Goal: Information Seeking & Learning: Learn about a topic

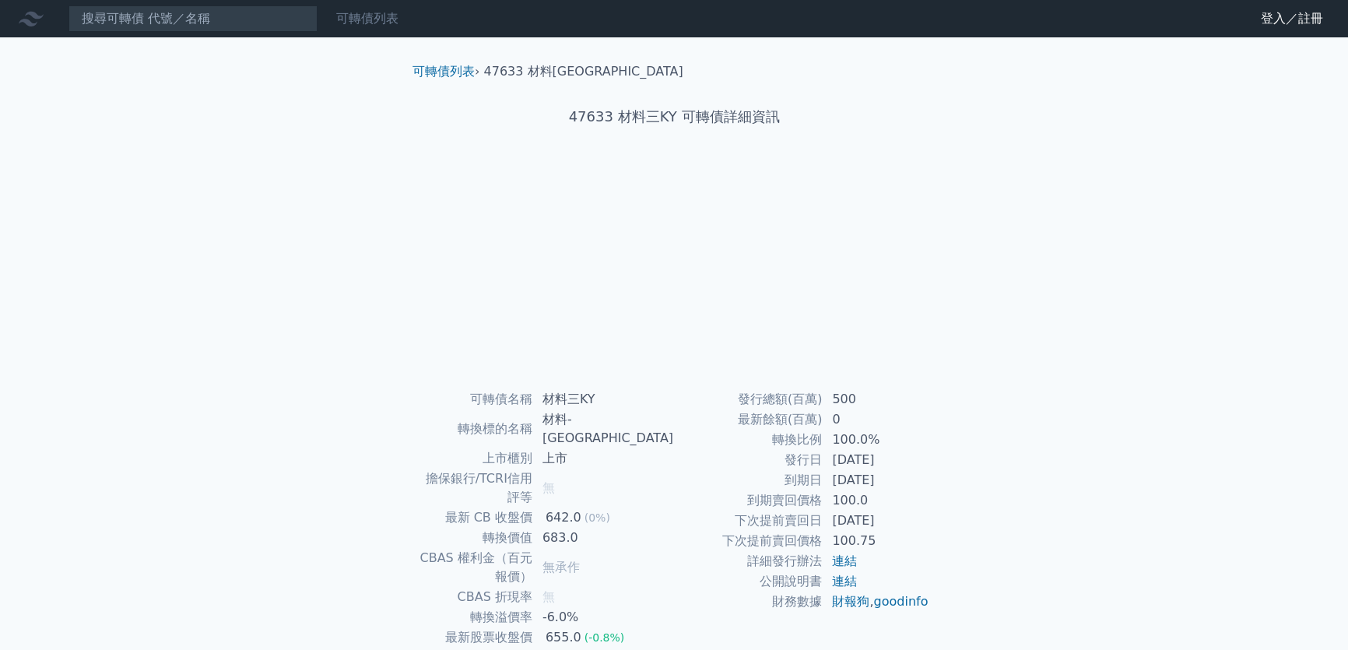
click at [393, 24] on link "可轉債列表" at bounding box center [367, 18] width 62 height 15
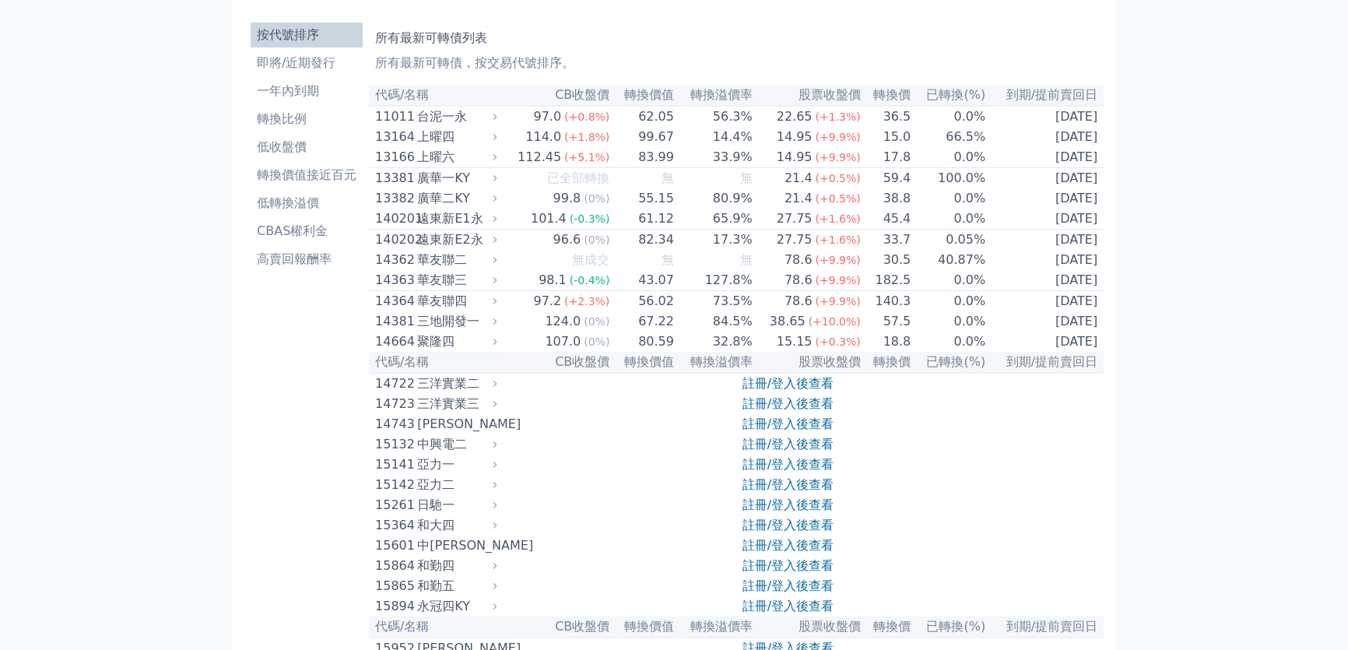
scroll to position [70, 0]
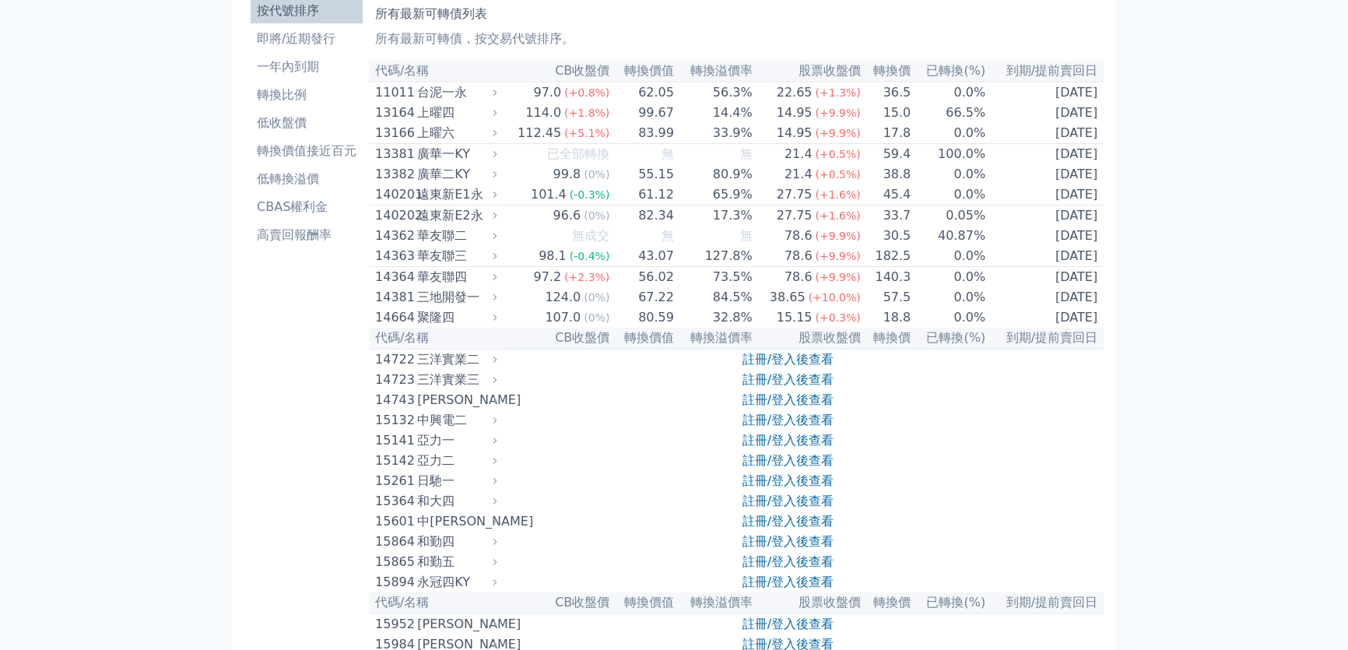
click at [500, 241] on icon at bounding box center [495, 235] width 10 height 10
click at [497, 241] on icon at bounding box center [495, 235] width 10 height 10
click at [427, 245] on div "華友聯二" at bounding box center [455, 236] width 76 height 19
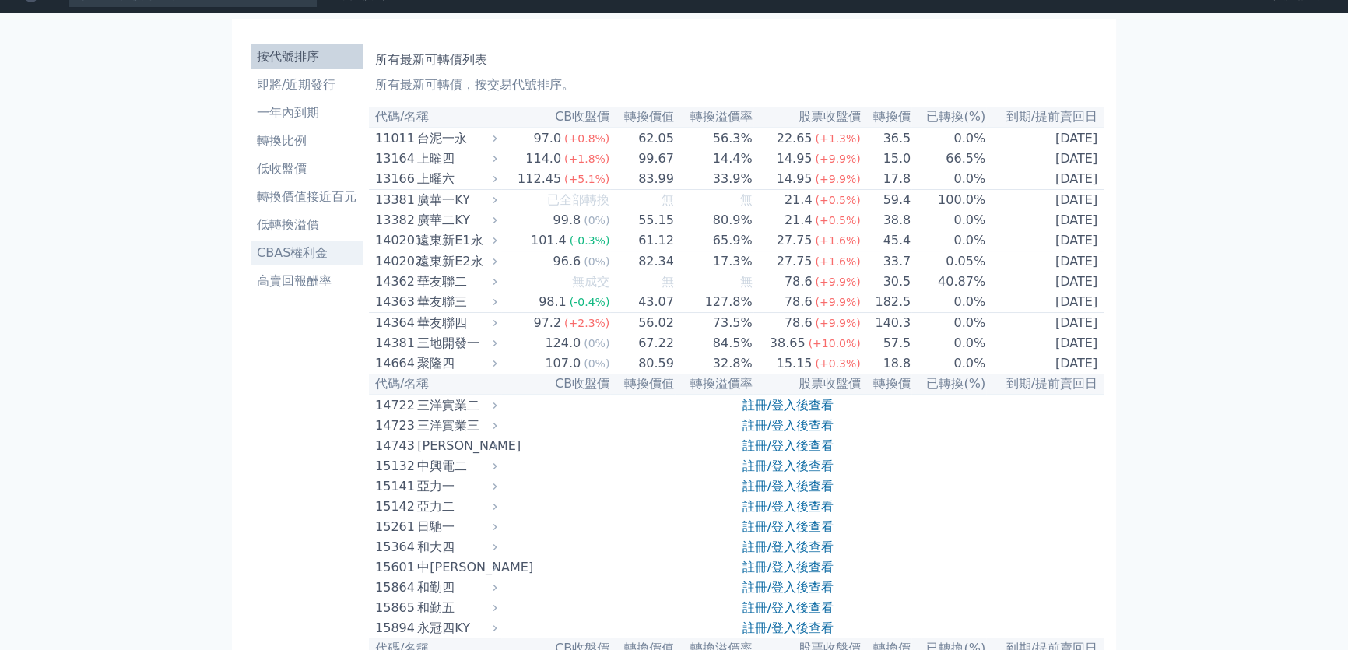
scroll to position [0, 0]
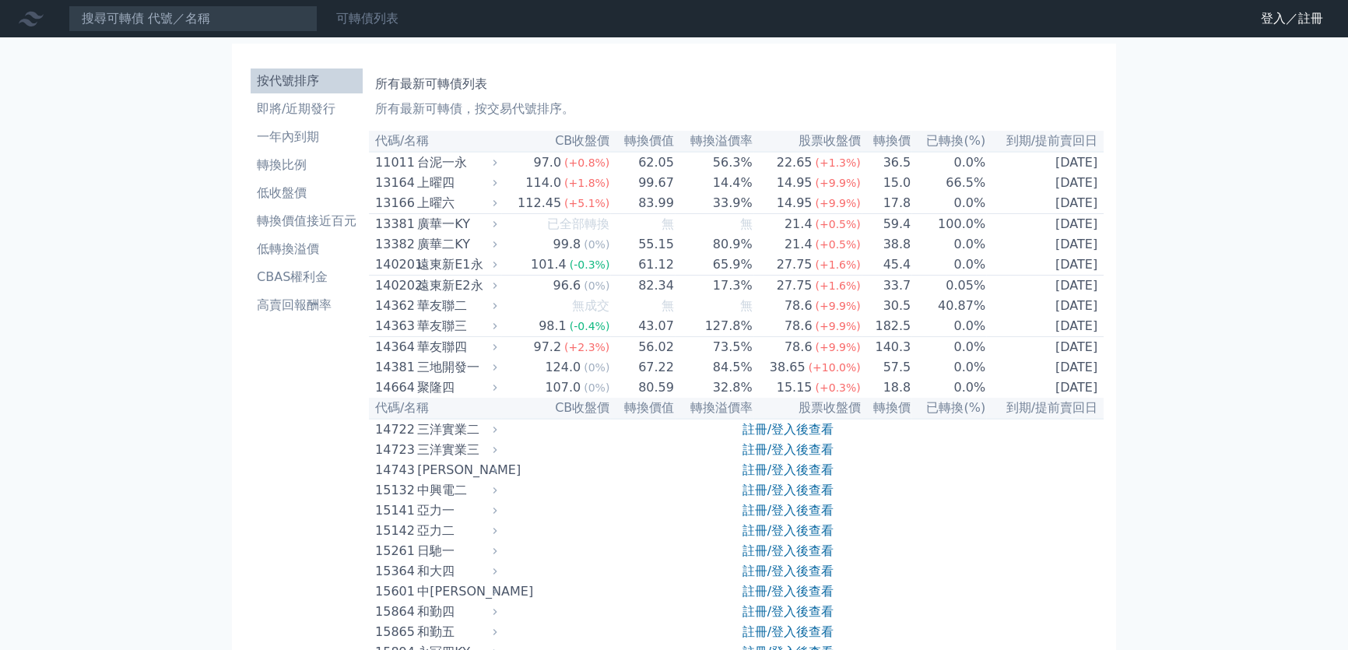
click at [354, 23] on link "可轉債列表" at bounding box center [367, 18] width 62 height 15
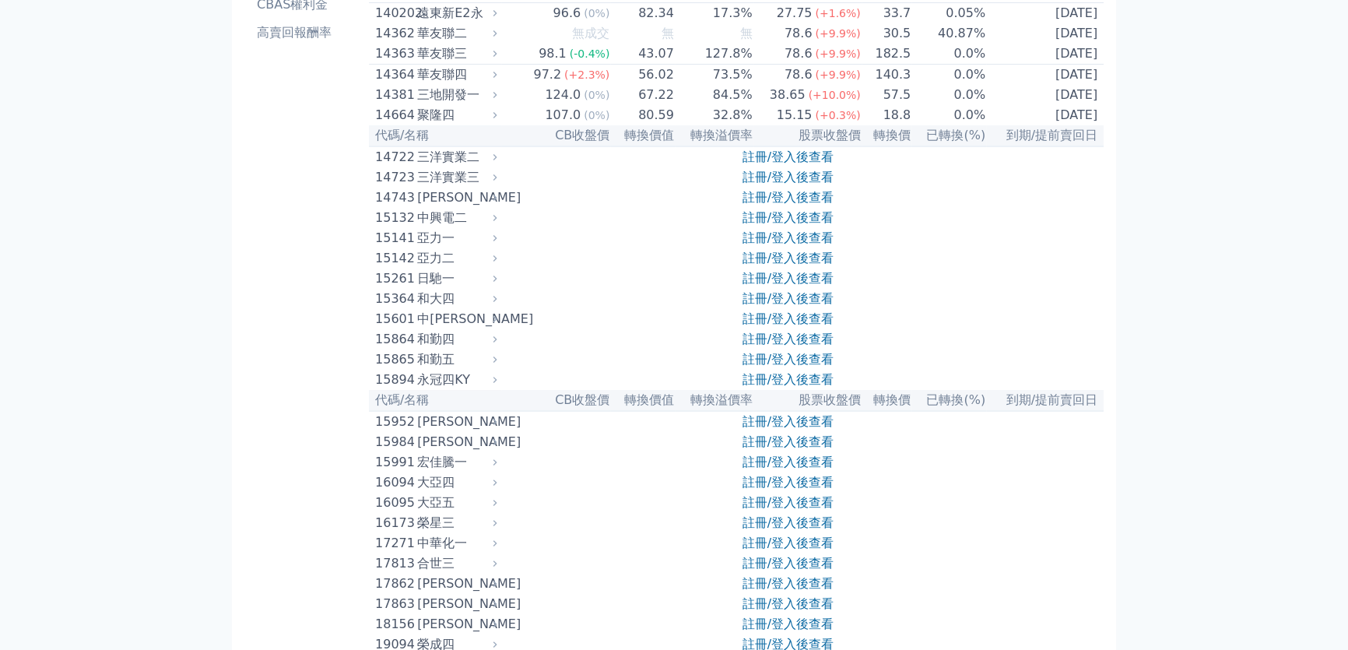
scroll to position [283, 0]
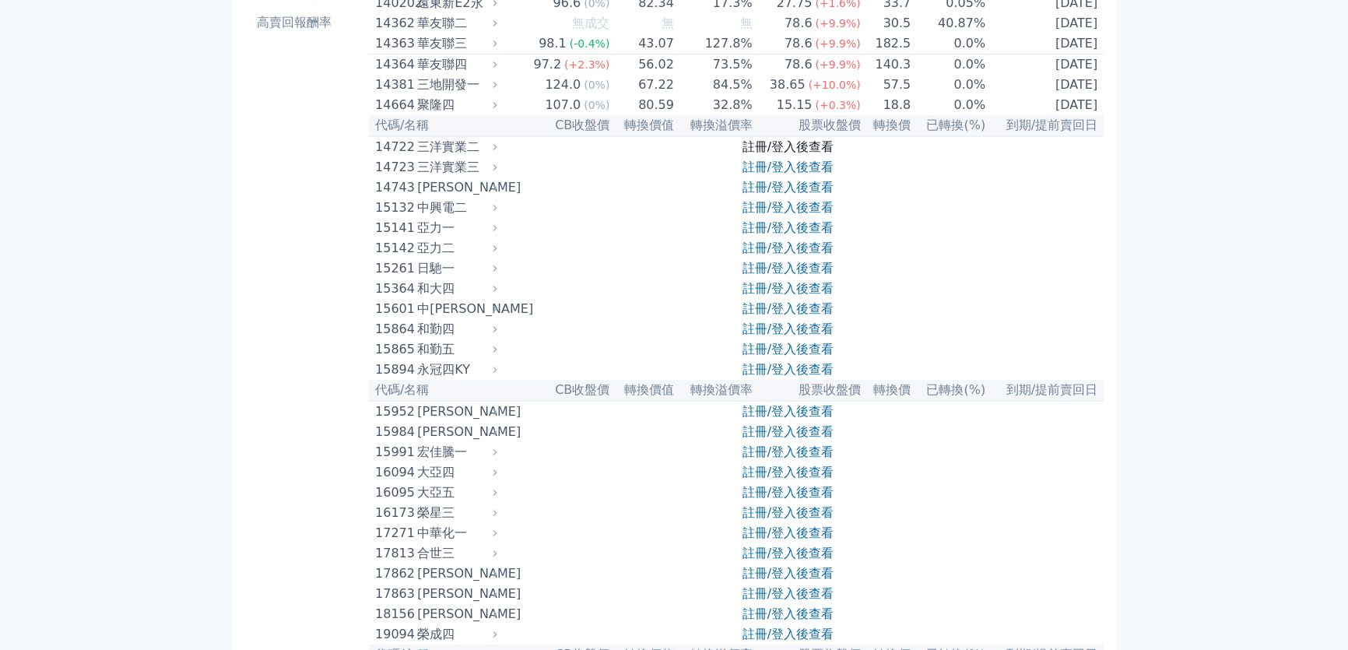
click at [781, 154] on link "註冊/登入後查看" at bounding box center [788, 146] width 91 height 15
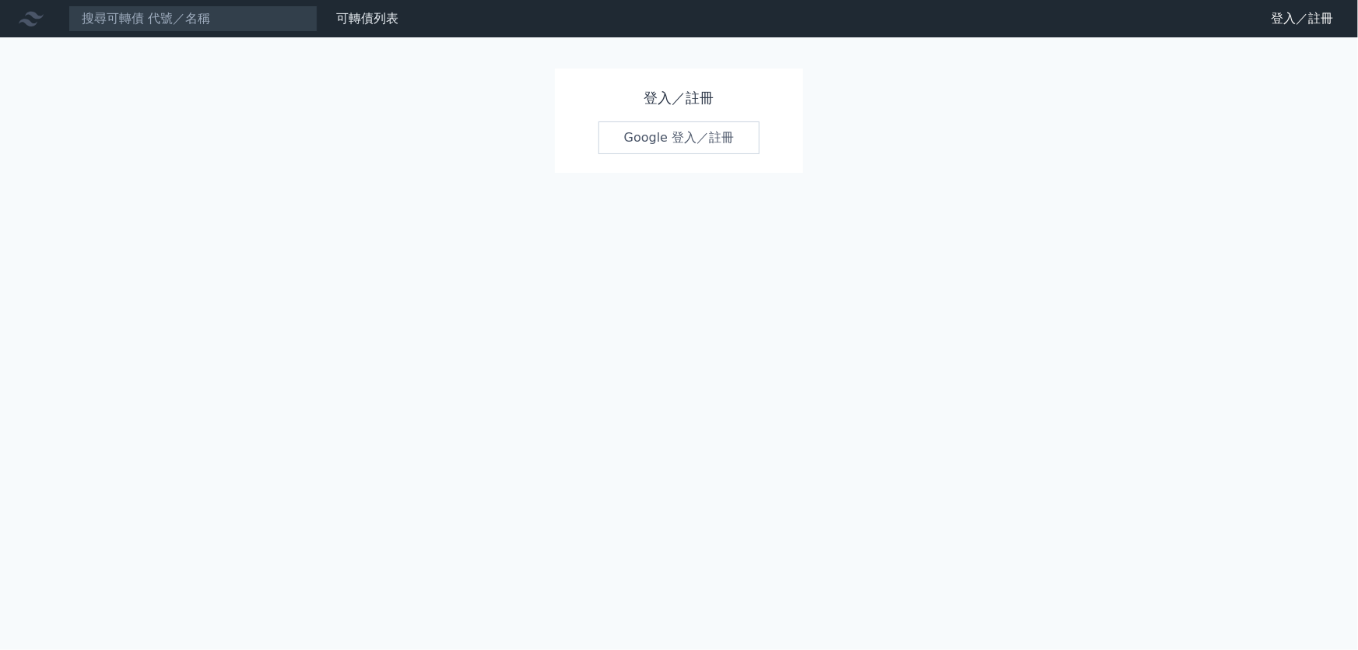
click at [648, 140] on link "Google 登入／註冊" at bounding box center [680, 137] width 162 height 33
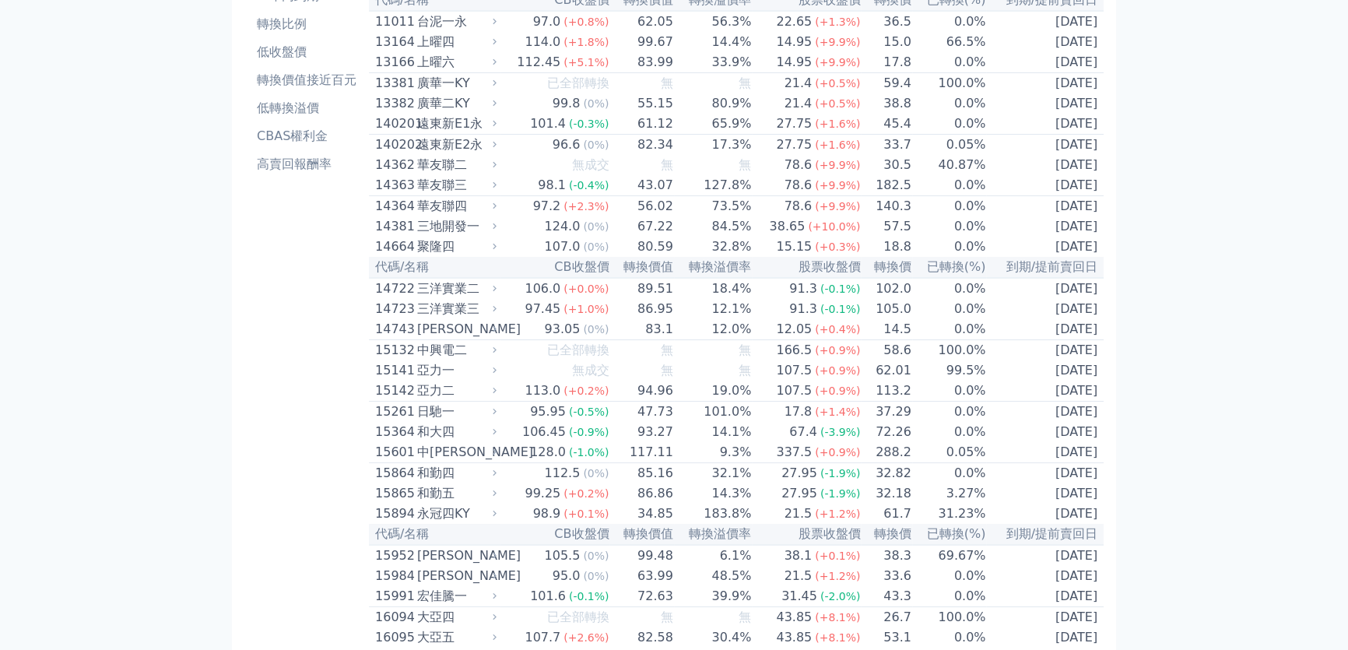
scroll to position [70, 0]
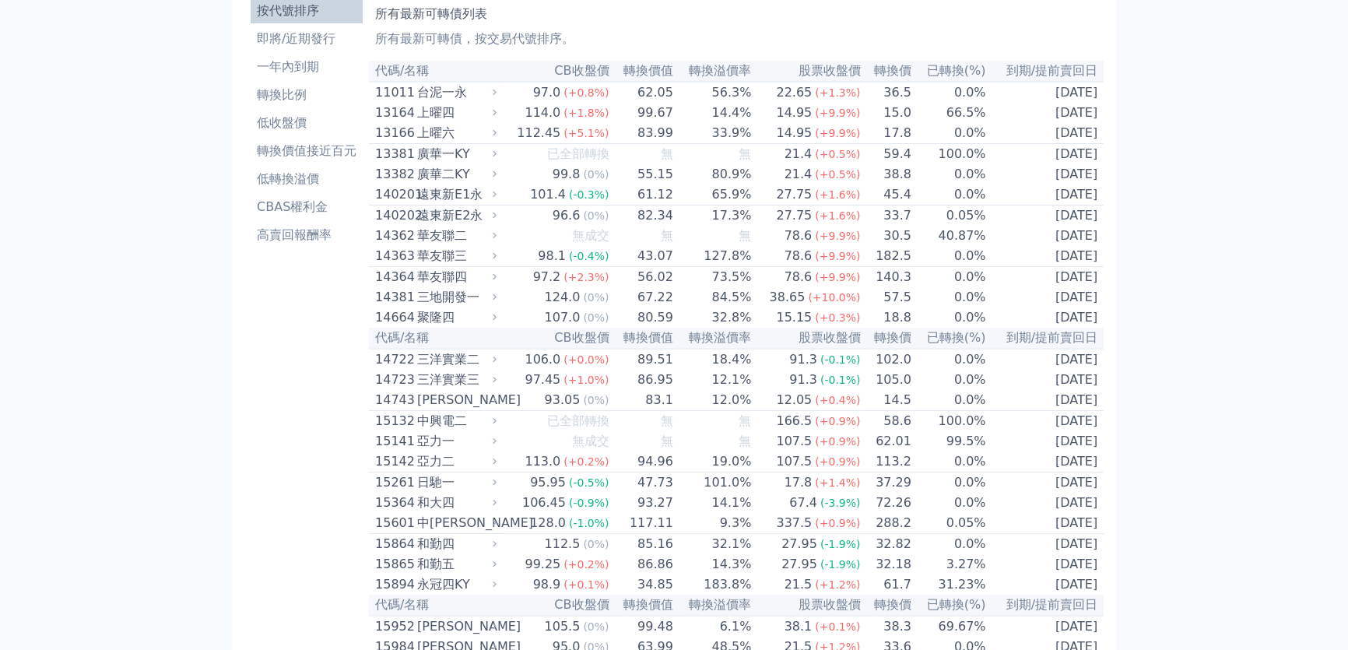
click at [476, 242] on div "華友聯二" at bounding box center [455, 236] width 76 height 19
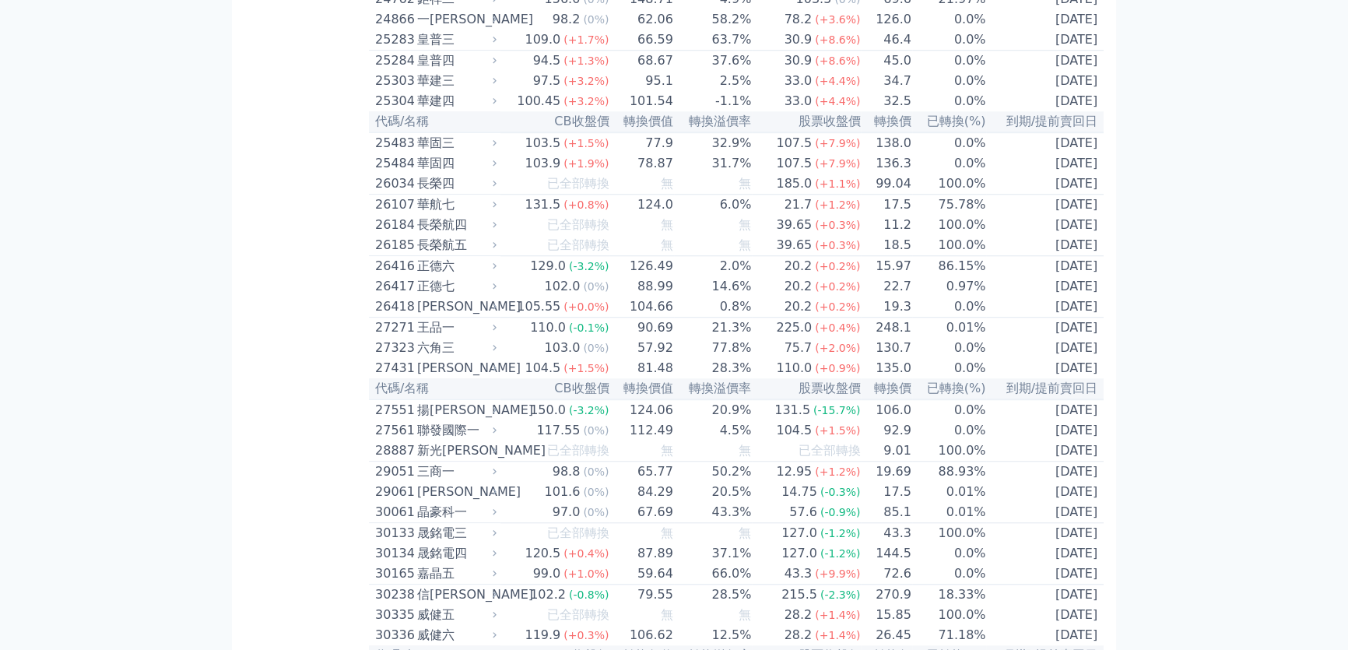
scroll to position [1627, 0]
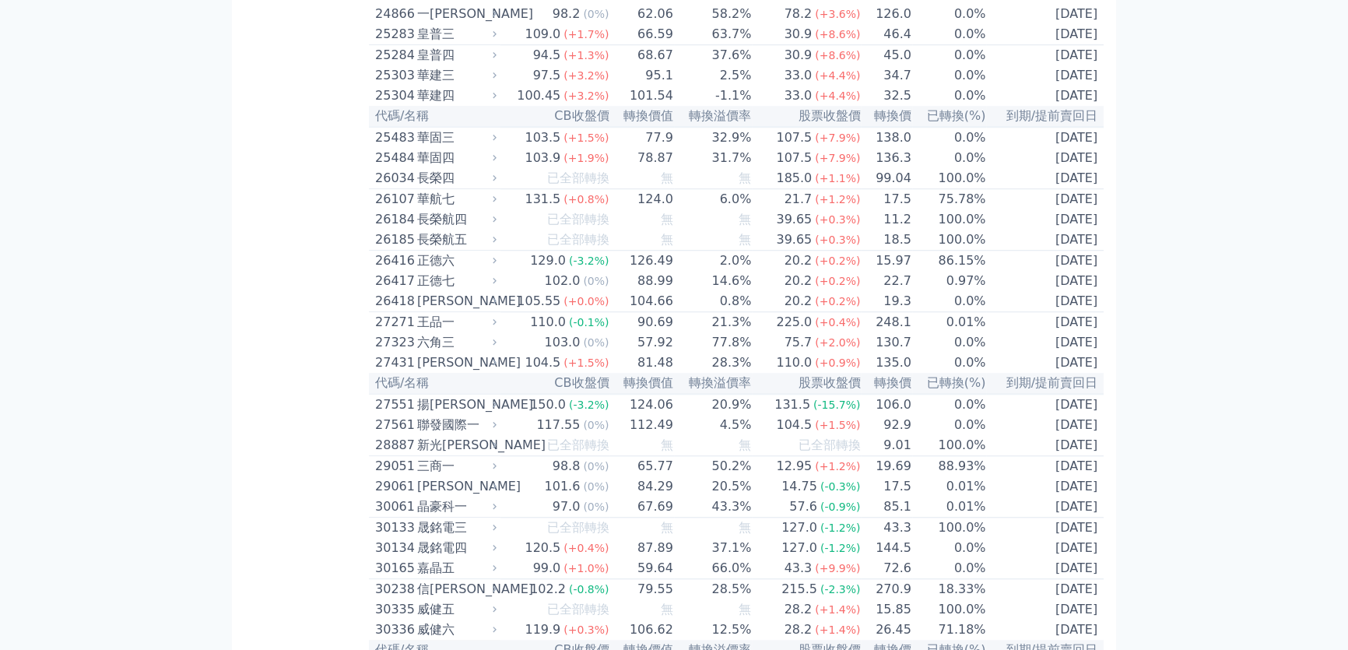
click at [453, 85] on div "華建三" at bounding box center [455, 75] width 76 height 19
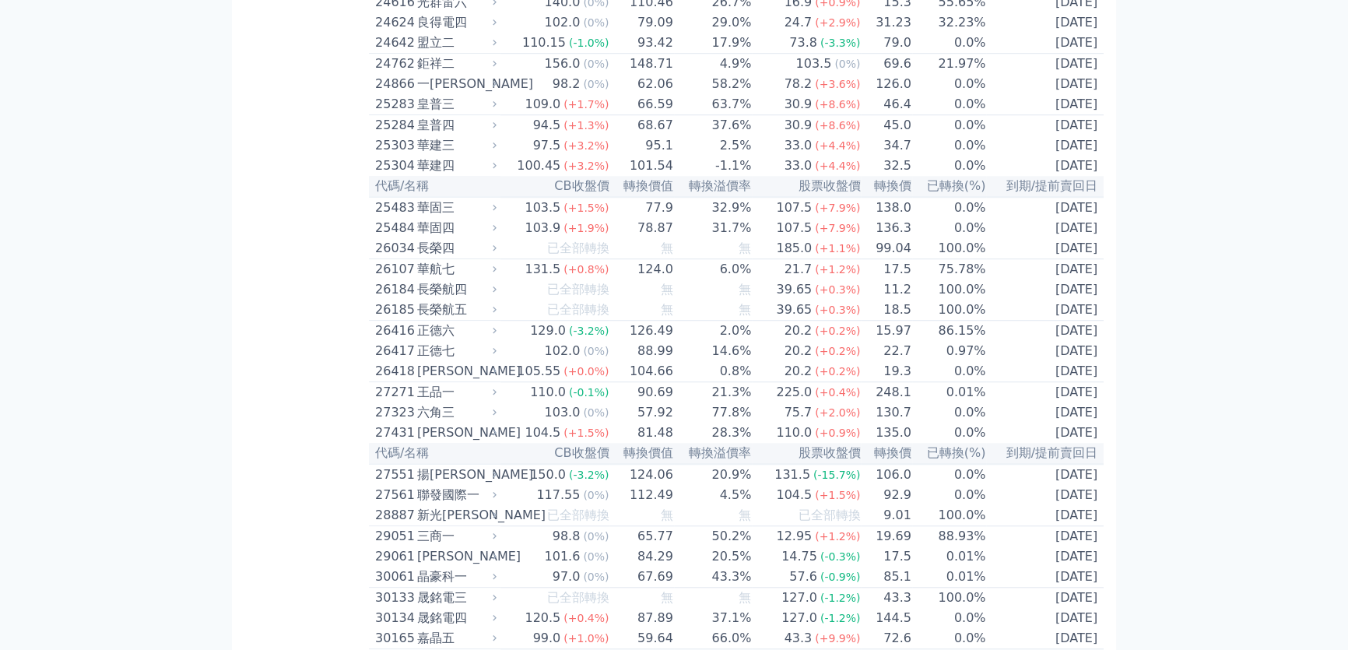
click at [423, 155] on div "華建三" at bounding box center [455, 145] width 76 height 19
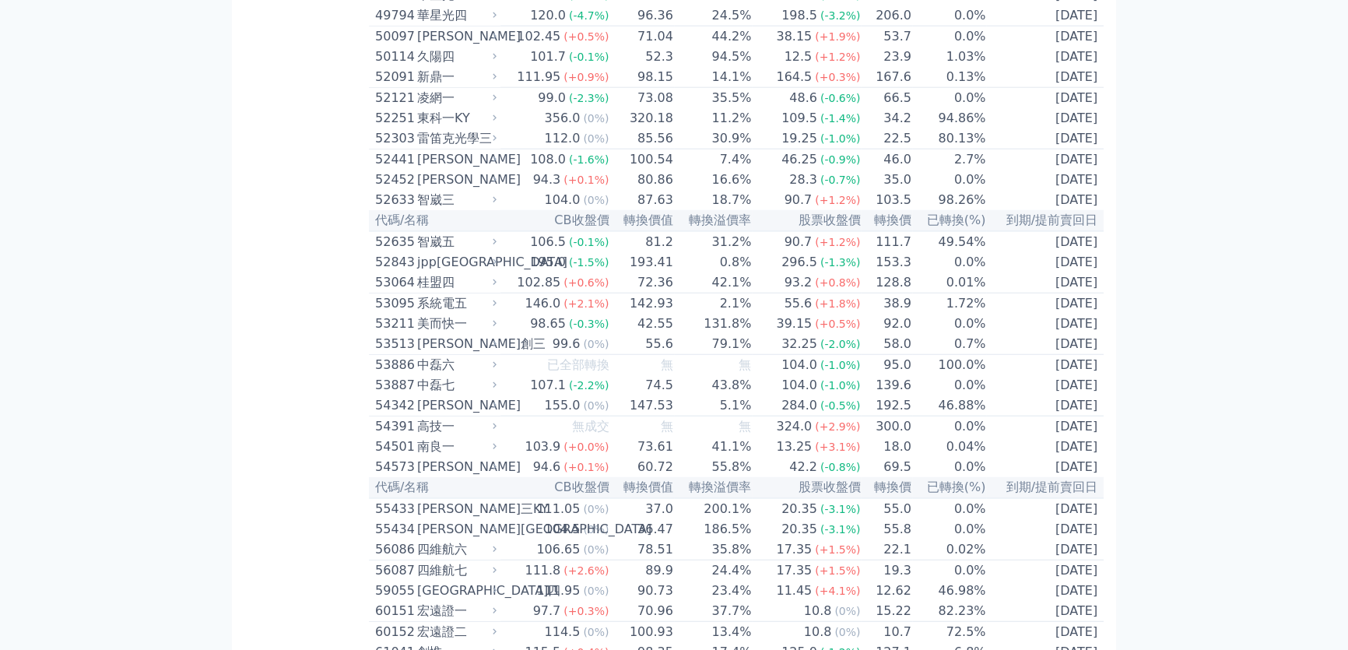
scroll to position [5024, 0]
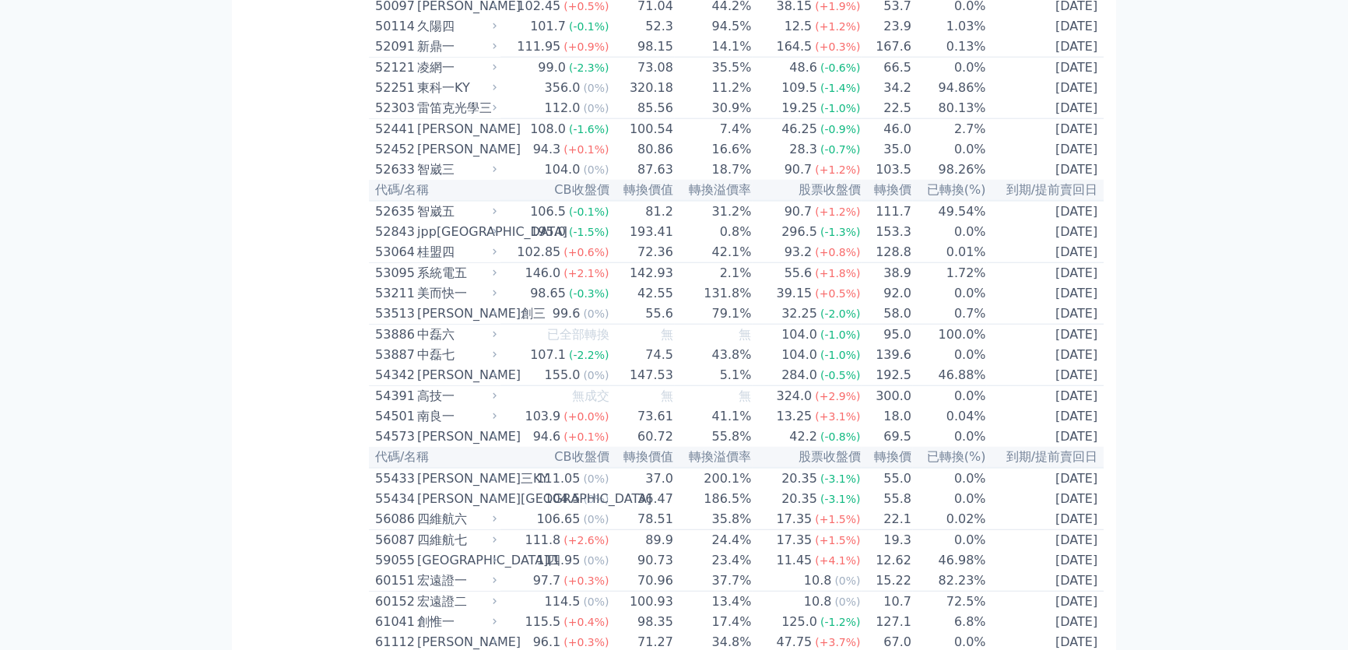
drag, startPoint x: 362, startPoint y: 212, endPoint x: 333, endPoint y: 225, distance: 31.4
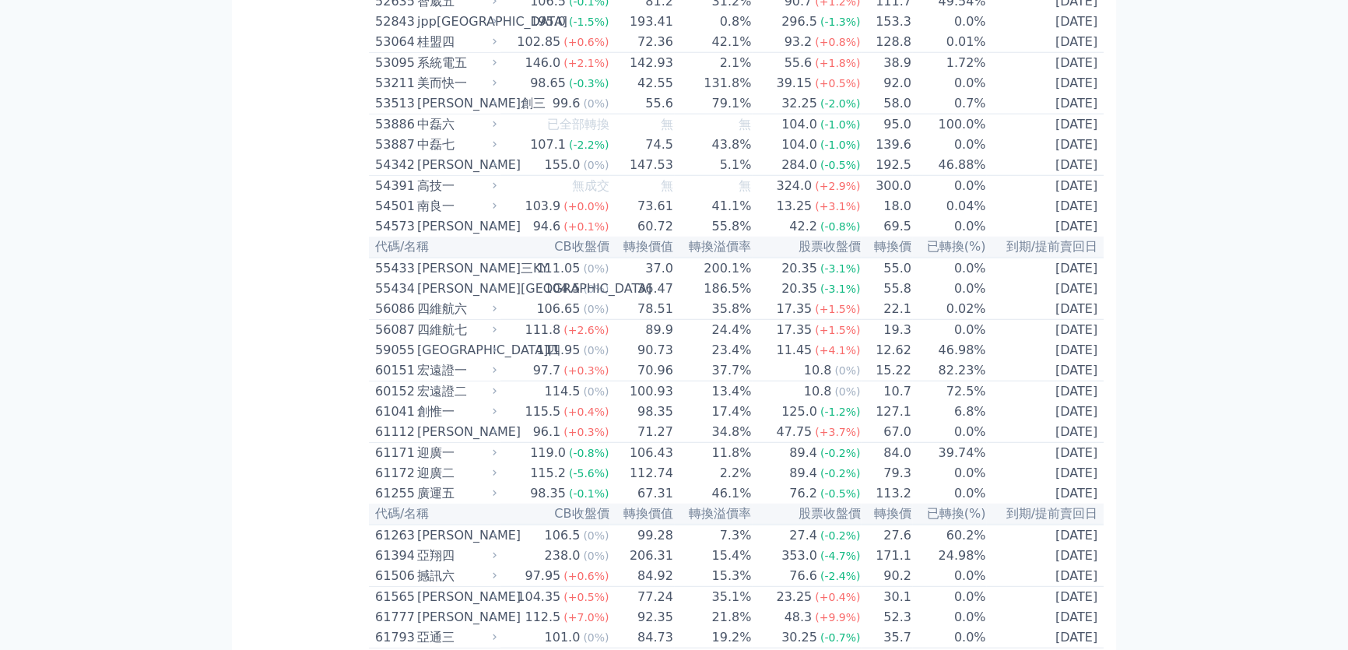
scroll to position [5236, 0]
drag, startPoint x: 360, startPoint y: 111, endPoint x: 342, endPoint y: 229, distance: 119.8
drag, startPoint x: 359, startPoint y: 56, endPoint x: 349, endPoint y: 222, distance: 166.1
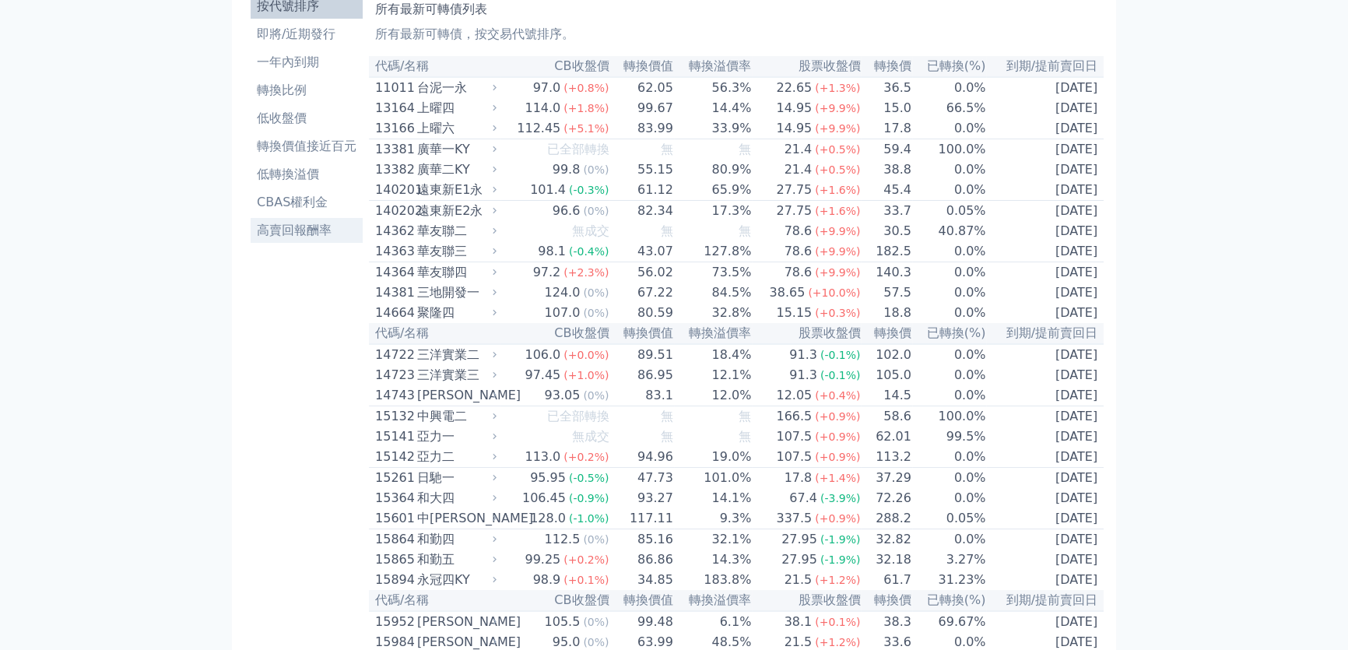
scroll to position [0, 0]
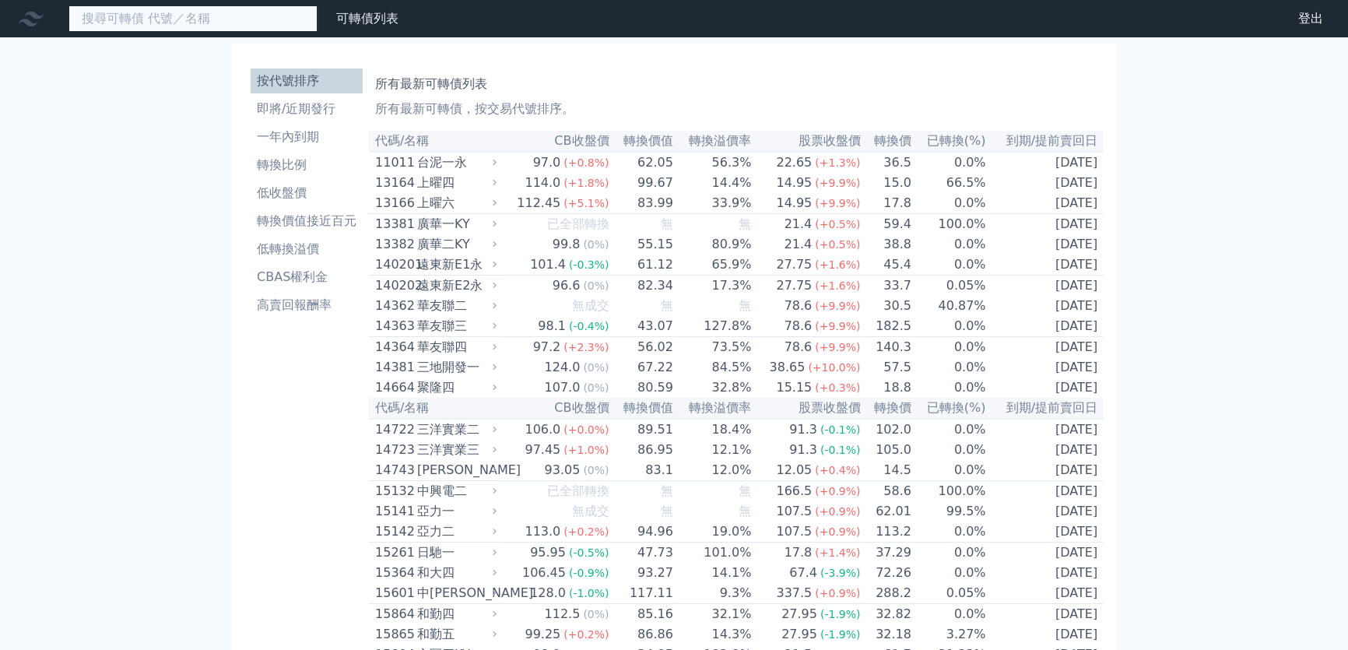
drag, startPoint x: 200, startPoint y: 27, endPoint x: 165, endPoint y: 18, distance: 36.3
click at [165, 18] on input at bounding box center [192, 18] width 249 height 26
type input "6177"
click at [246, 5] on input "6177" at bounding box center [192, 18] width 249 height 26
click at [240, 20] on input "6177" at bounding box center [192, 18] width 249 height 26
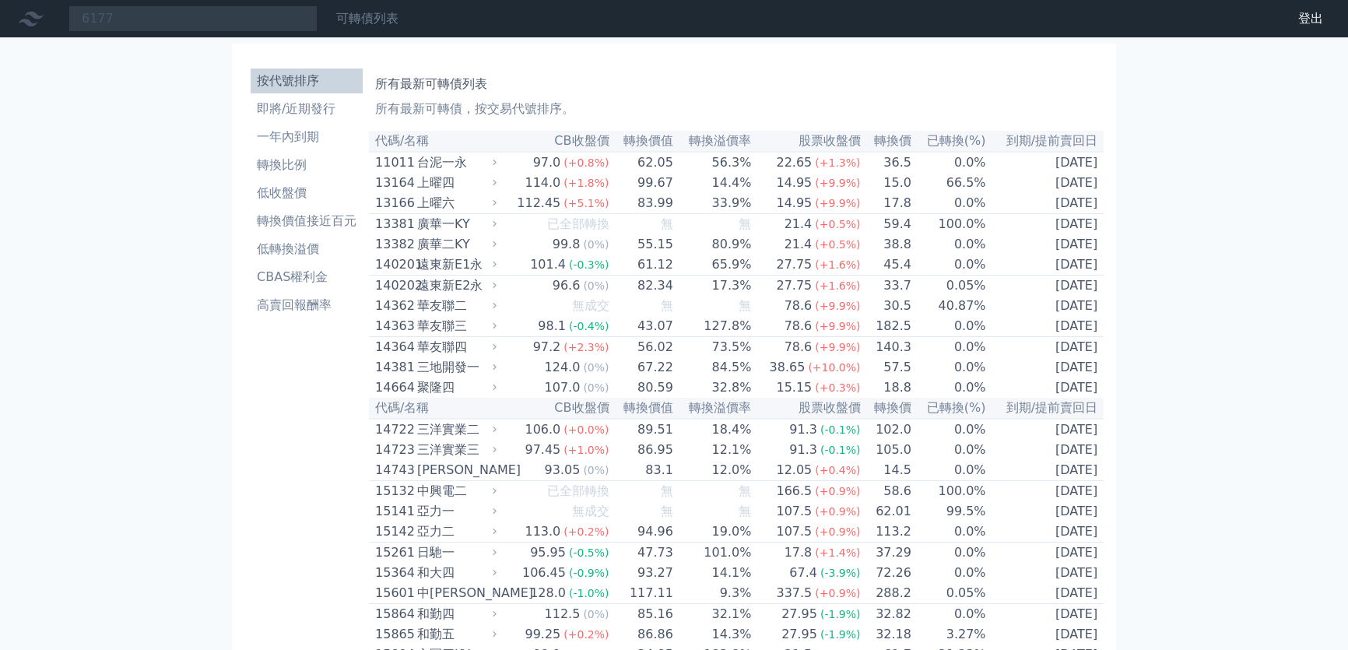
click at [371, 19] on link "可轉債列表" at bounding box center [367, 18] width 62 height 15
click at [315, 105] on li "即將/近期發行" at bounding box center [307, 109] width 112 height 19
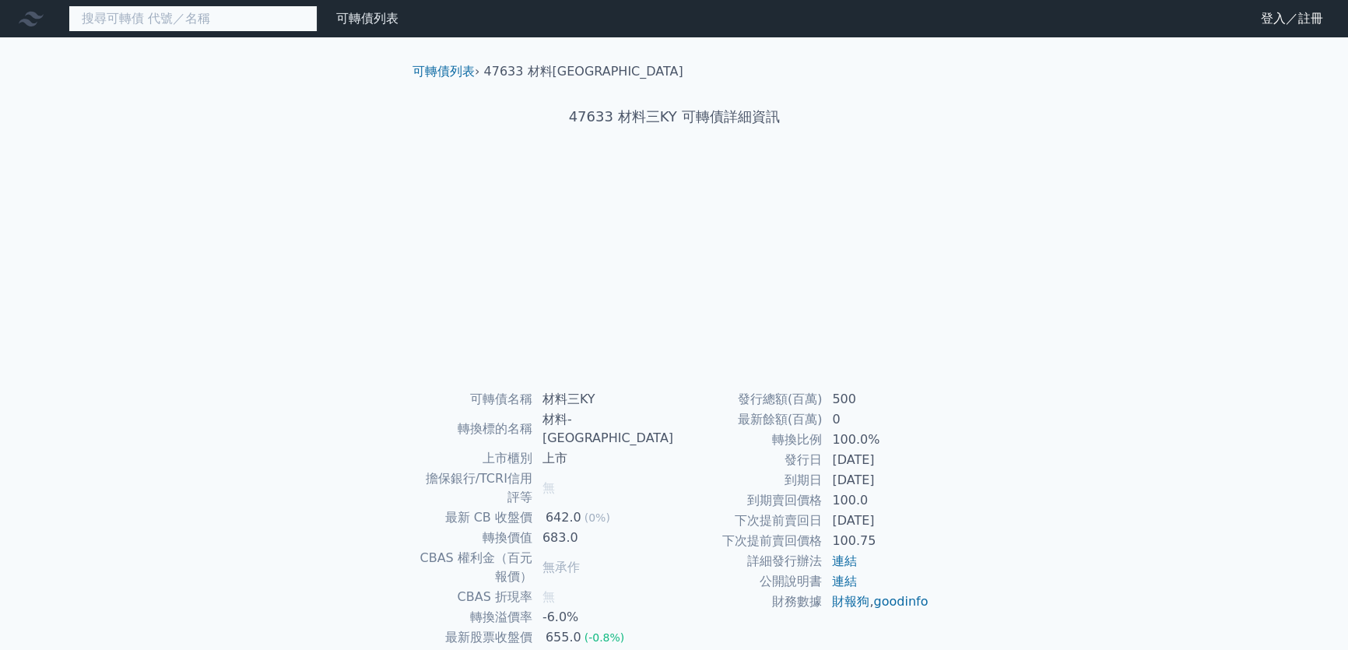
click at [160, 21] on input at bounding box center [192, 18] width 249 height 26
click at [156, 19] on input "1256" at bounding box center [192, 18] width 249 height 26
type input "1256"
drag, startPoint x: 170, startPoint y: 30, endPoint x: 264, endPoint y: 29, distance: 94.2
click at [170, 30] on input "1256" at bounding box center [192, 18] width 249 height 26
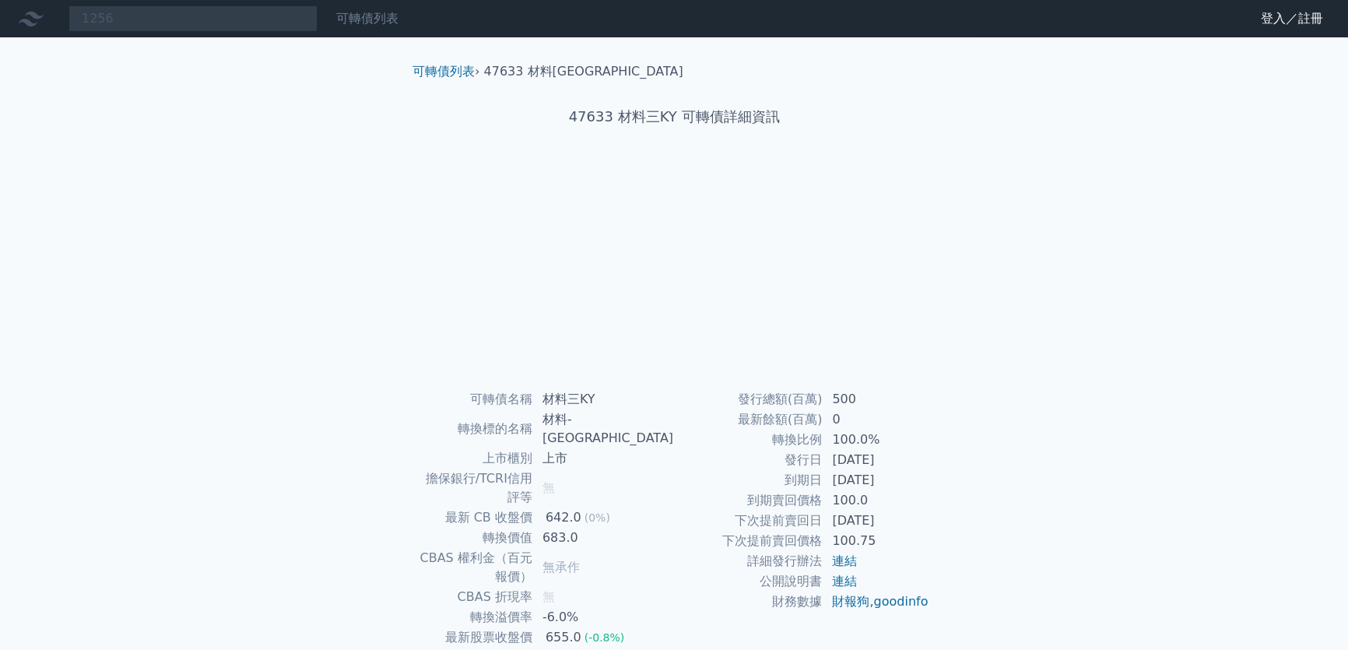
click at [364, 20] on link "可轉債列表" at bounding box center [367, 18] width 62 height 15
